Goal: Transaction & Acquisition: Purchase product/service

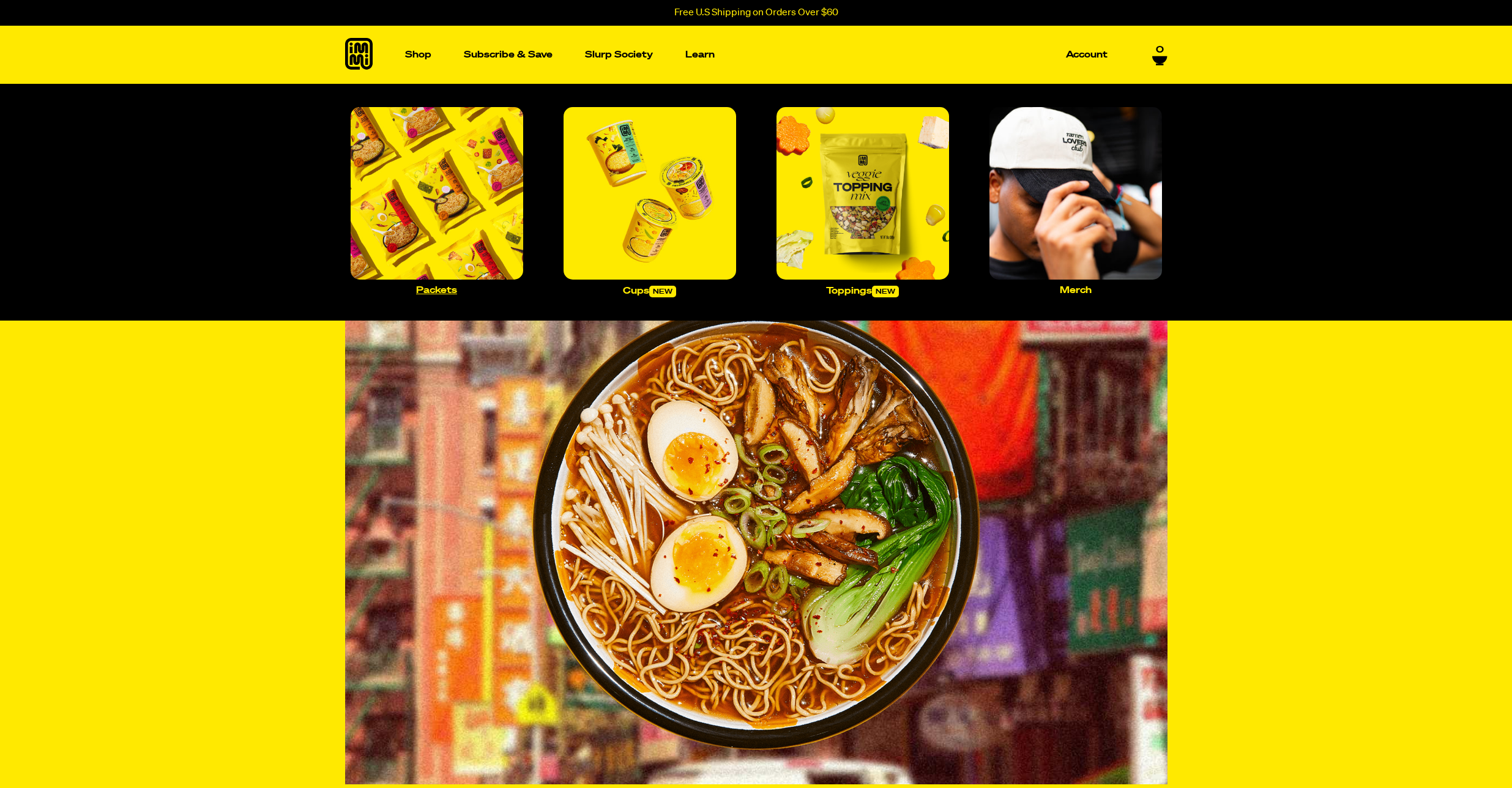
click at [422, 198] on img "Main navigation" at bounding box center [437, 193] width 173 height 173
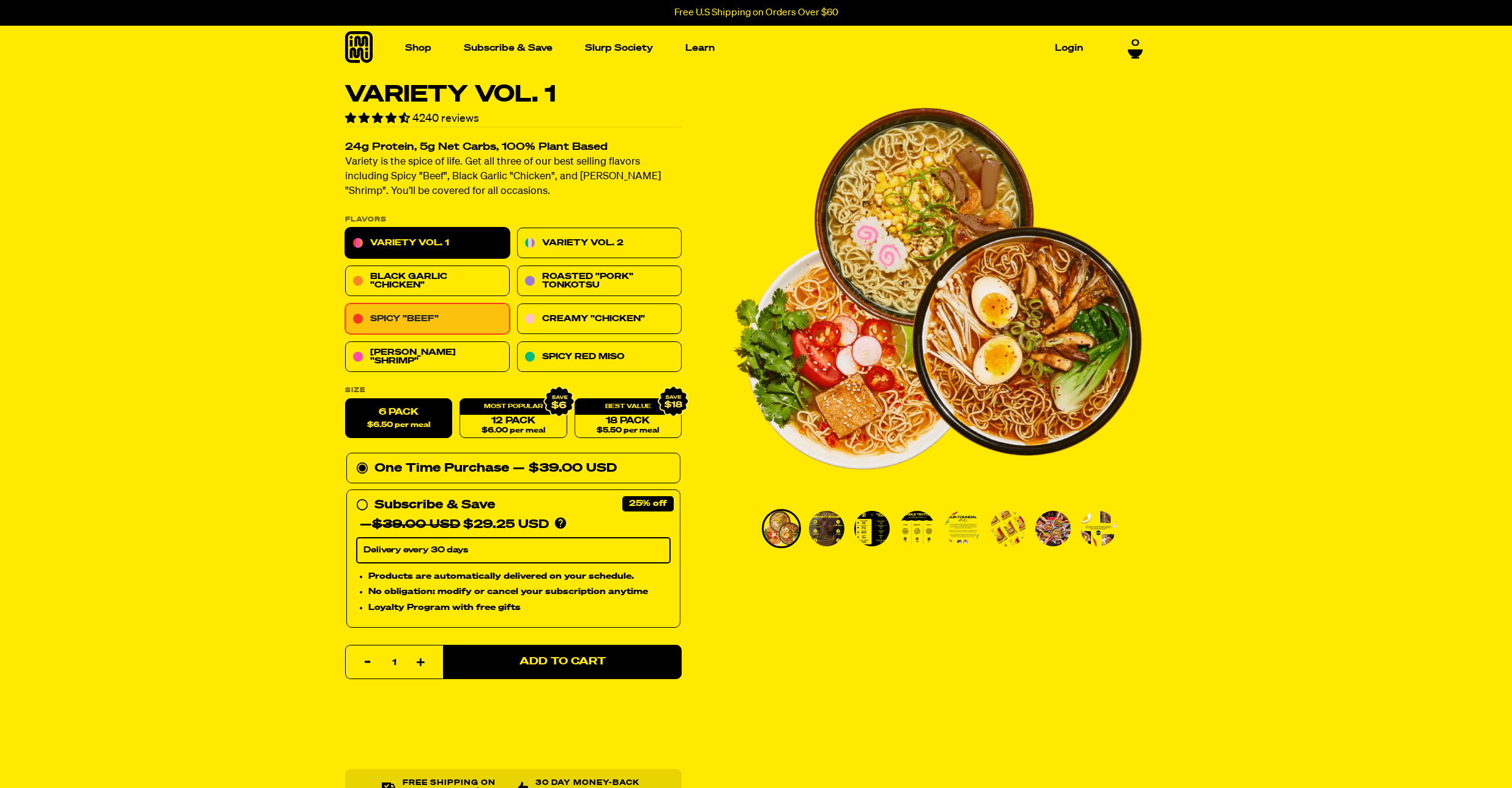
click at [384, 321] on link "Spicy "Beef"" at bounding box center [427, 319] width 165 height 31
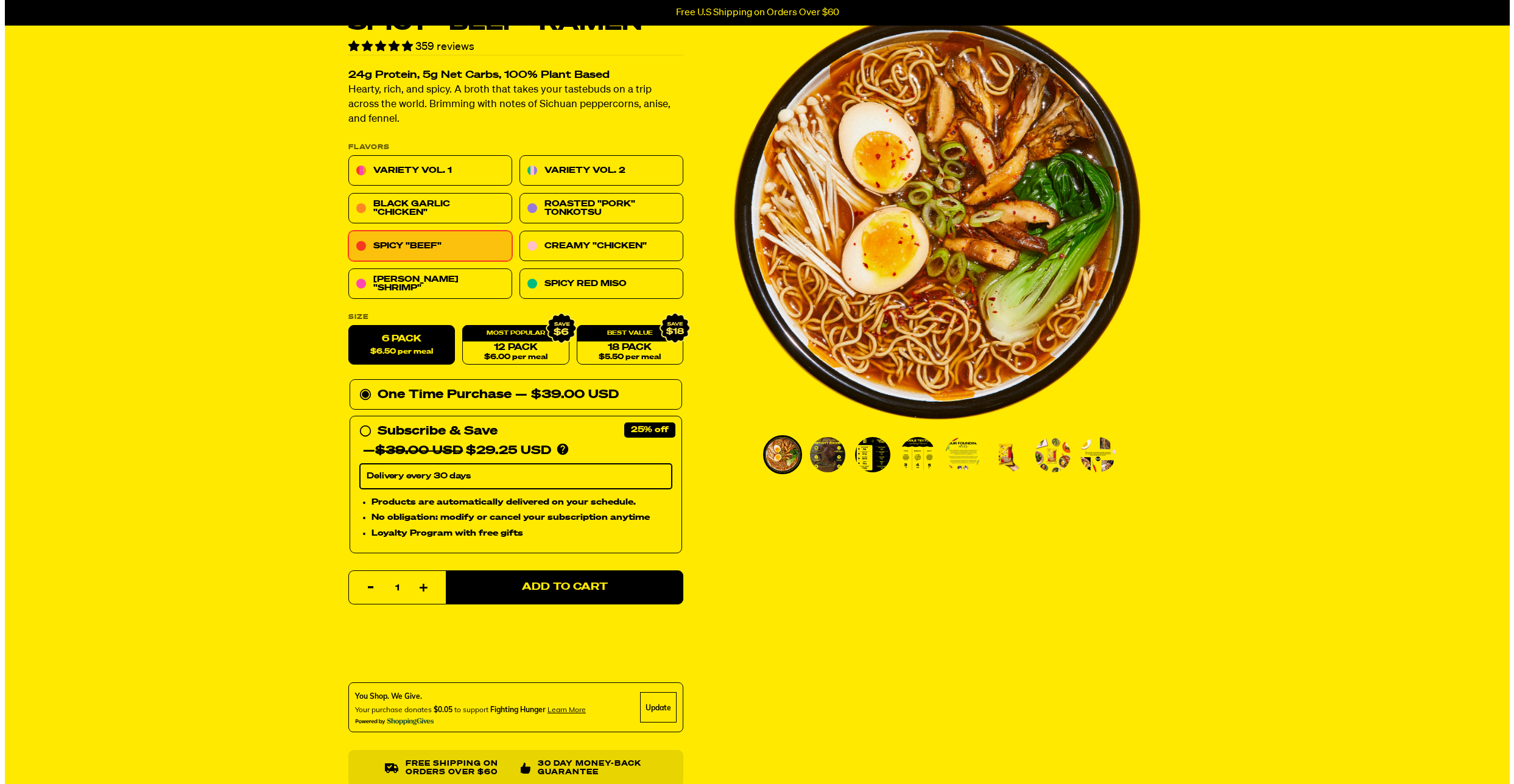
scroll to position [204, 0]
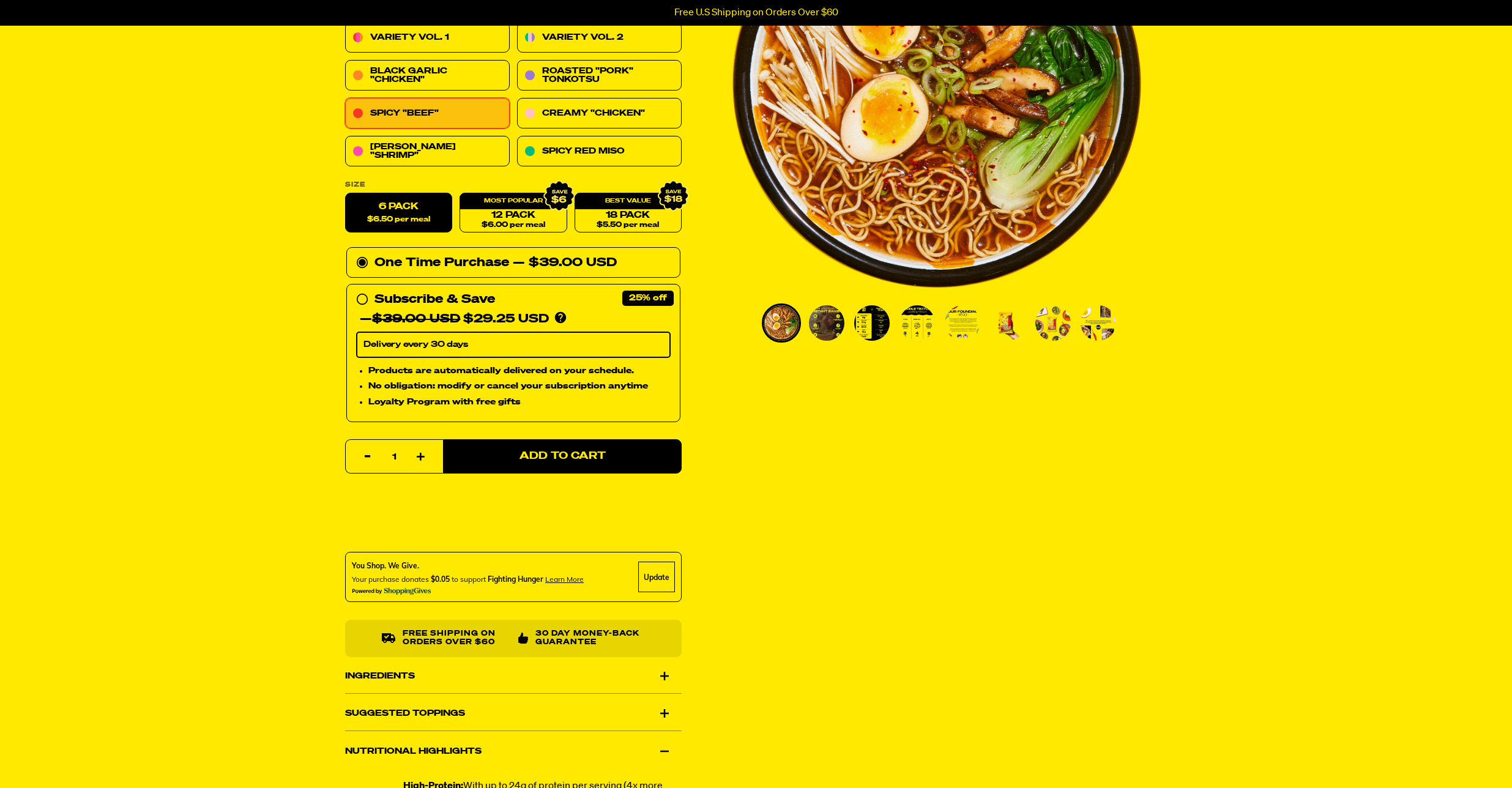
click at [419, 459] on icon "button" at bounding box center [421, 457] width 9 height 9
type input "2"
click at [562, 459] on span "Add to Cart" at bounding box center [562, 457] width 86 height 10
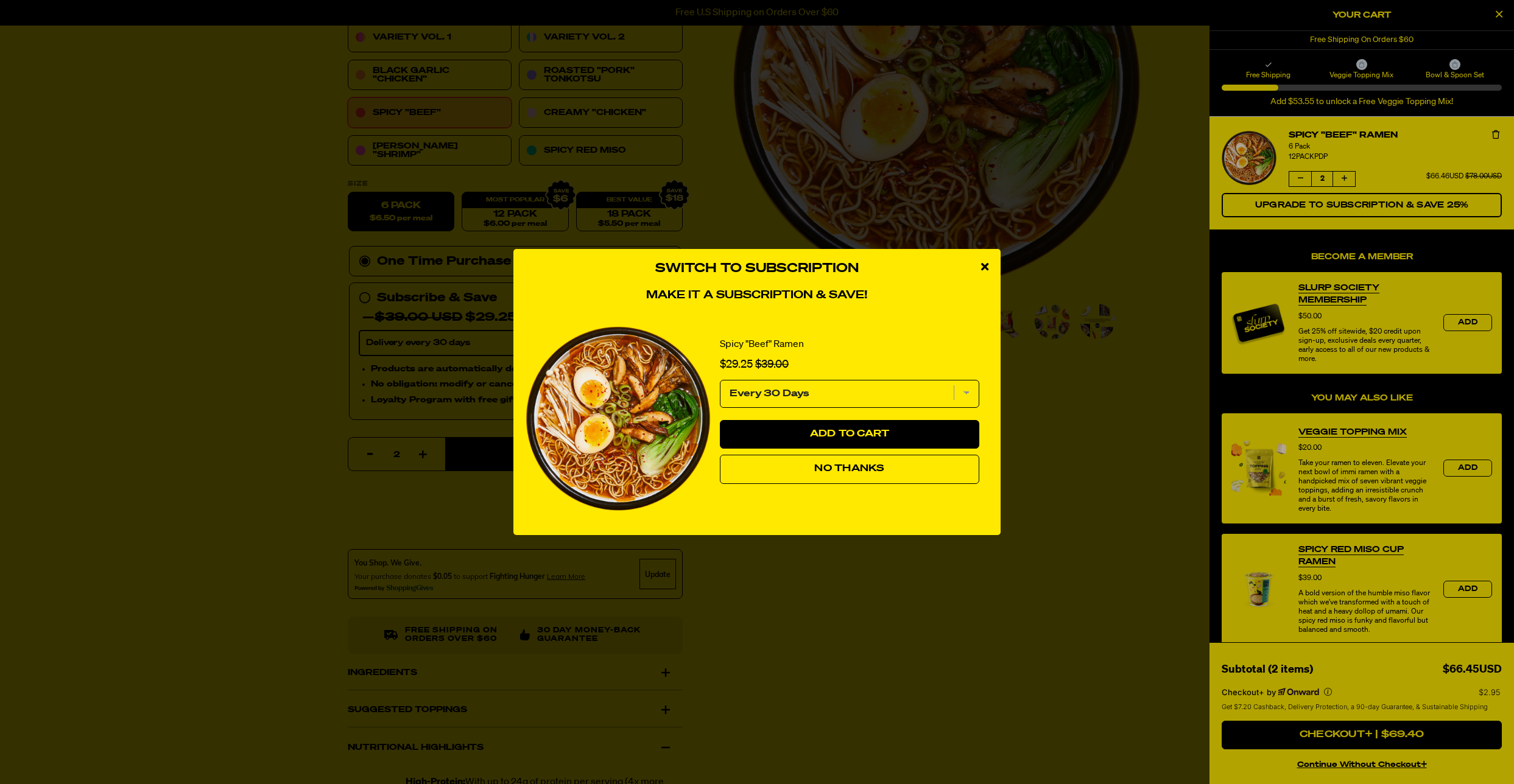
click at [869, 472] on span "No Thanks" at bounding box center [849, 469] width 70 height 9
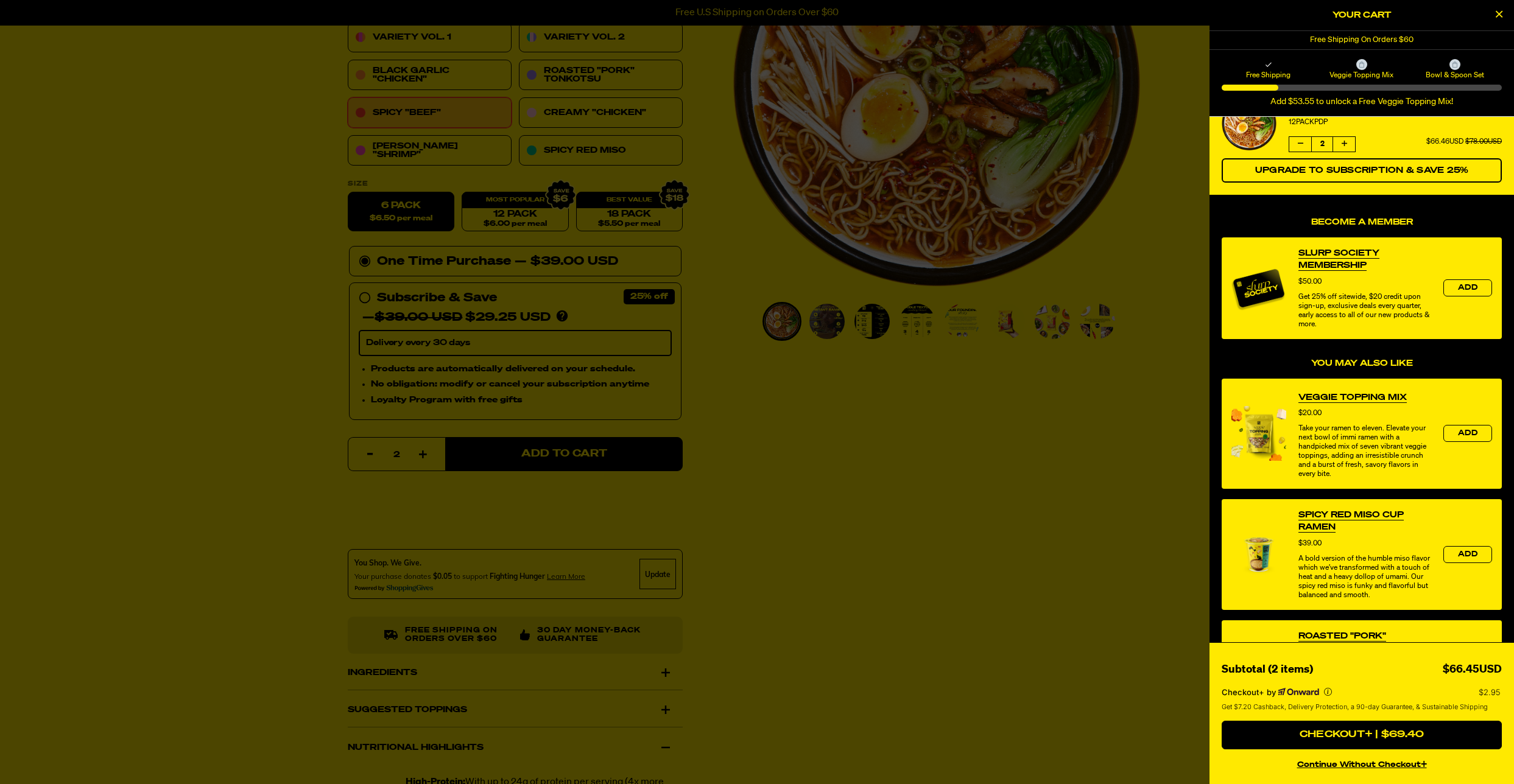
scroll to position [282, 0]
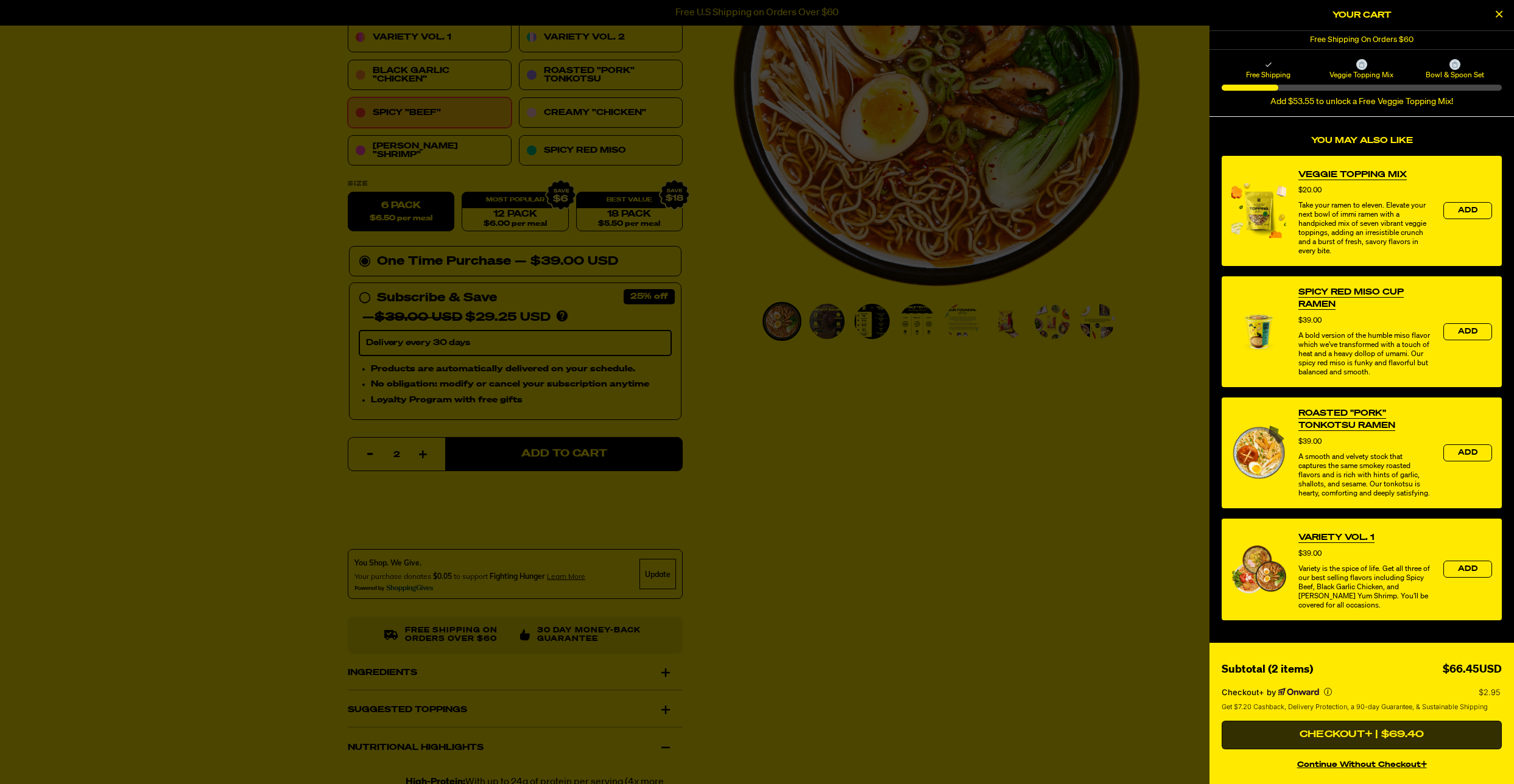
click at [1362, 740] on button "Checkout+ | $69.40" at bounding box center [1362, 735] width 280 height 29
